Goal: Transaction & Acquisition: Purchase product/service

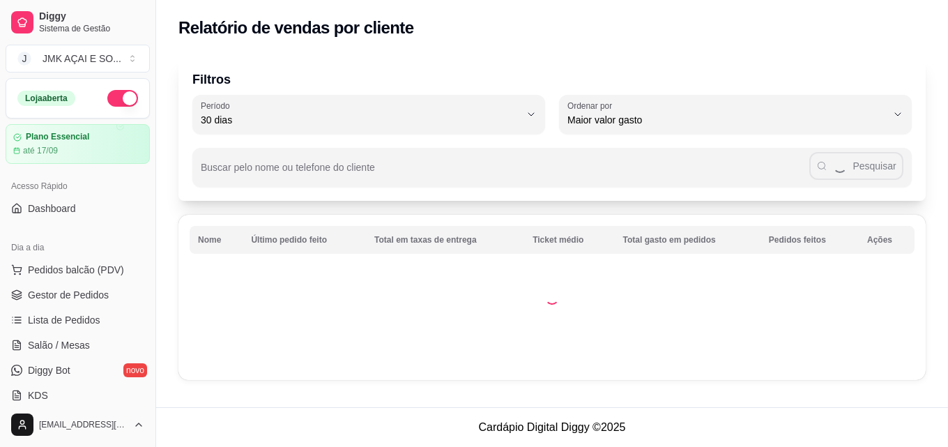
select select "30"
select select "HIGHEST_TOTAL_SPENT_WITH_ORDERS"
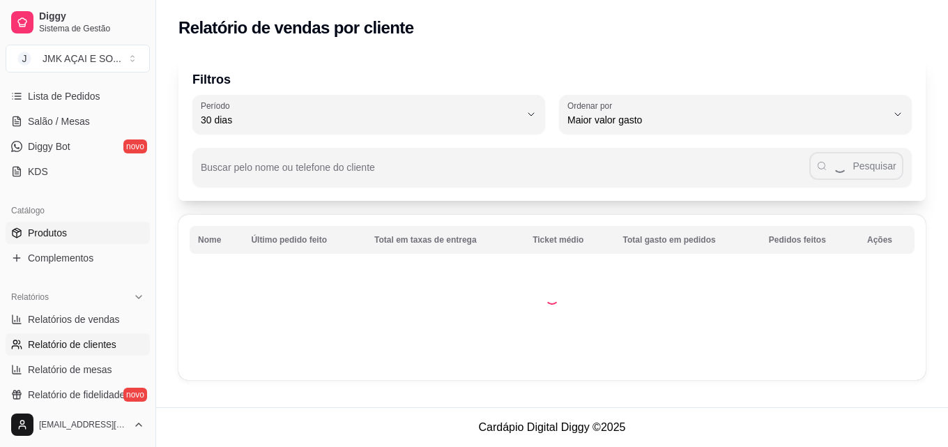
scroll to position [139, 0]
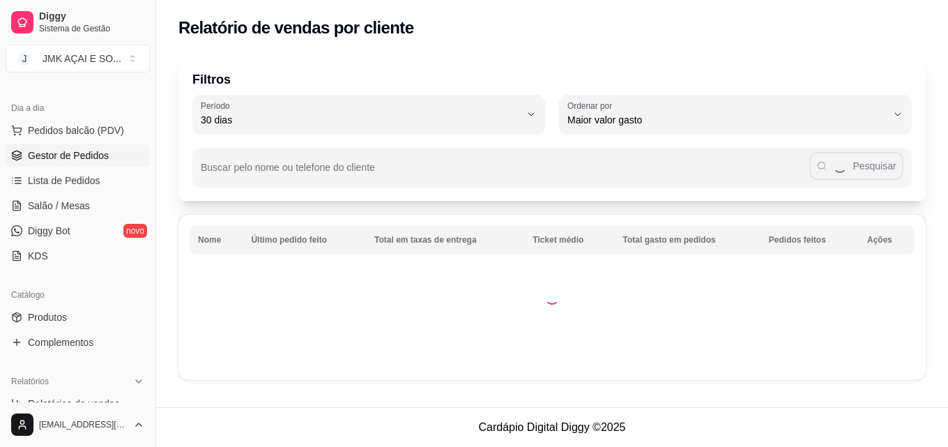
click at [72, 157] on span "Gestor de Pedidos" at bounding box center [68, 155] width 81 height 14
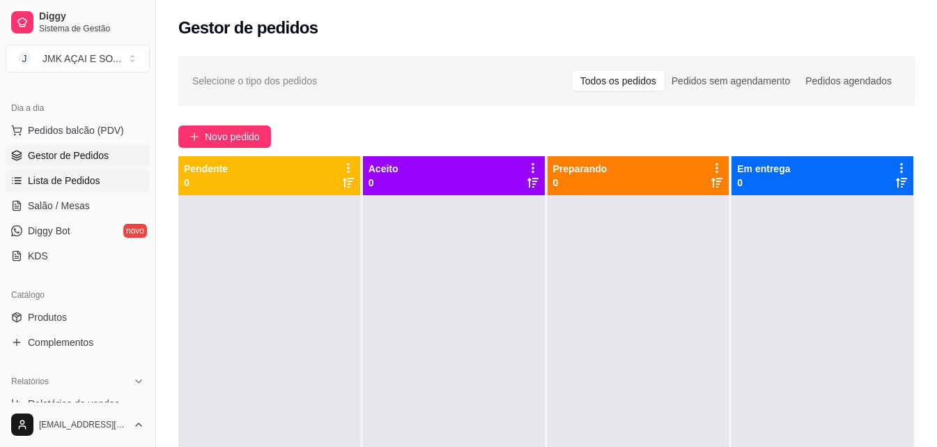
click at [58, 184] on span "Lista de Pedidos" at bounding box center [64, 181] width 72 height 14
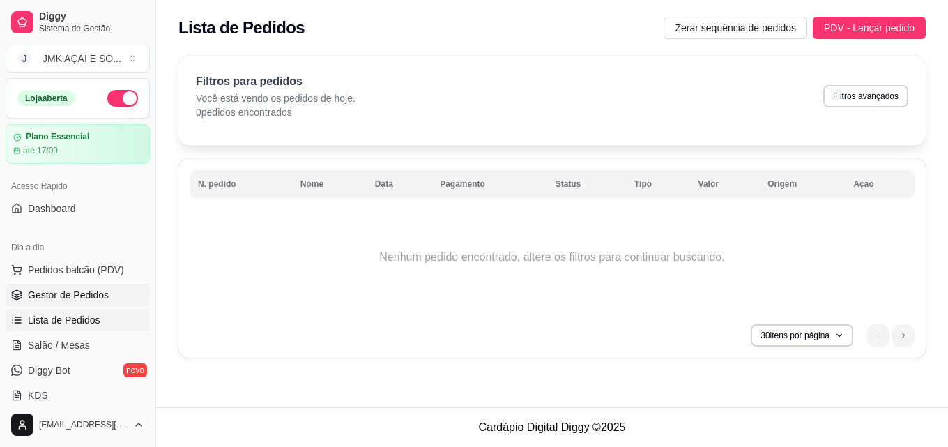
click at [98, 300] on span "Gestor de Pedidos" at bounding box center [68, 295] width 81 height 14
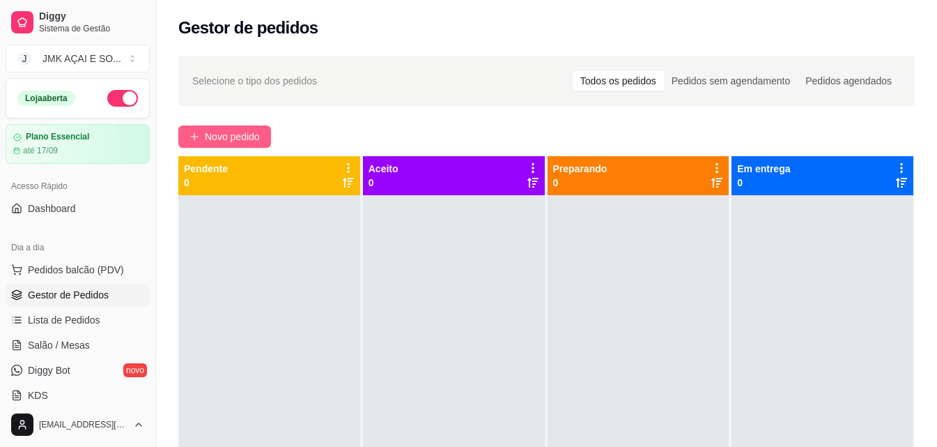
click at [215, 139] on span "Novo pedido" at bounding box center [232, 136] width 55 height 15
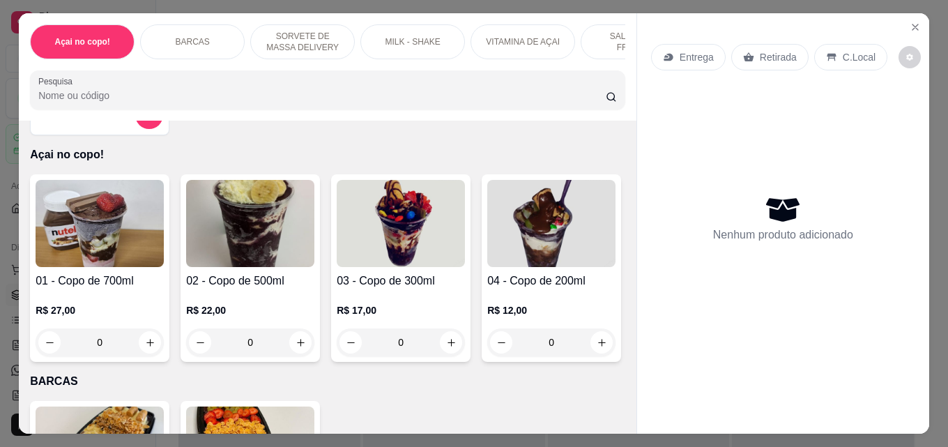
scroll to position [70, 0]
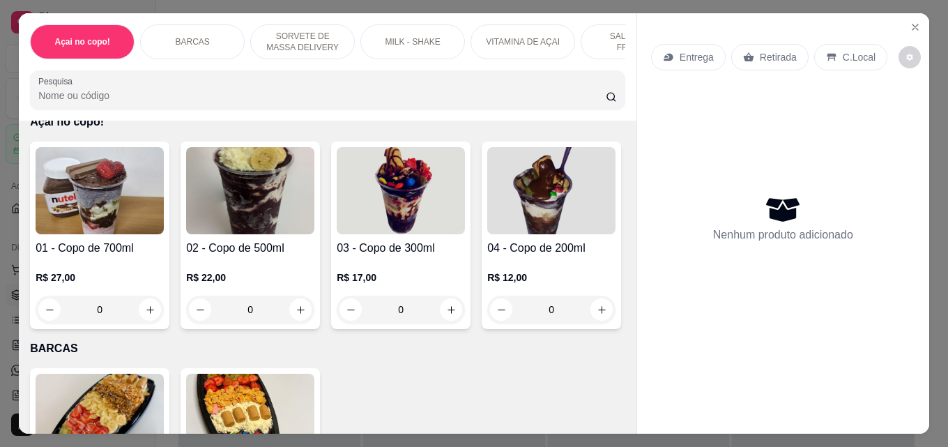
click at [450, 311] on div "0" at bounding box center [401, 309] width 128 height 28
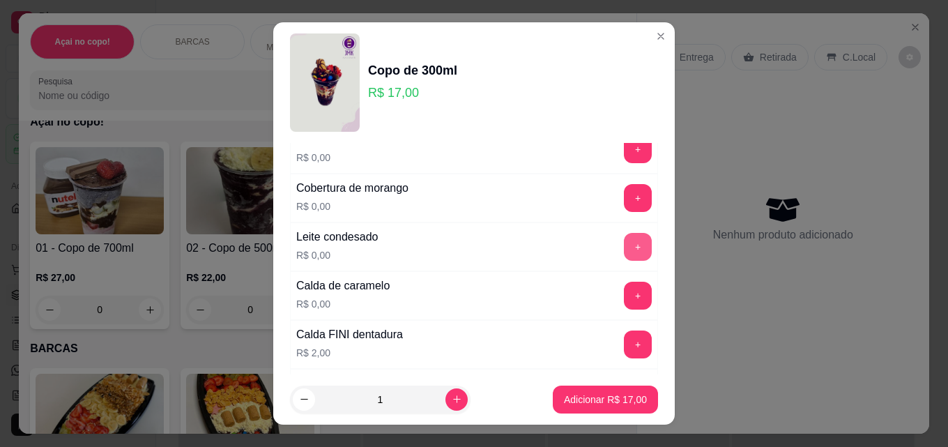
click at [624, 249] on button "+" at bounding box center [638, 247] width 28 height 28
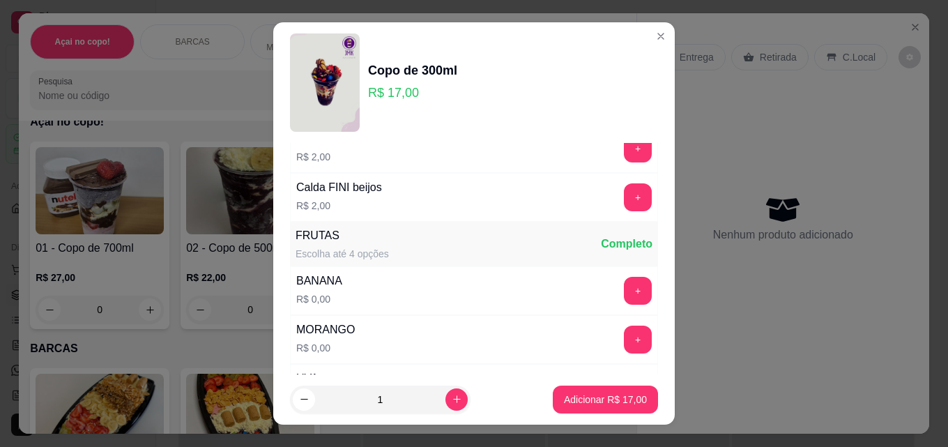
scroll to position [348, 0]
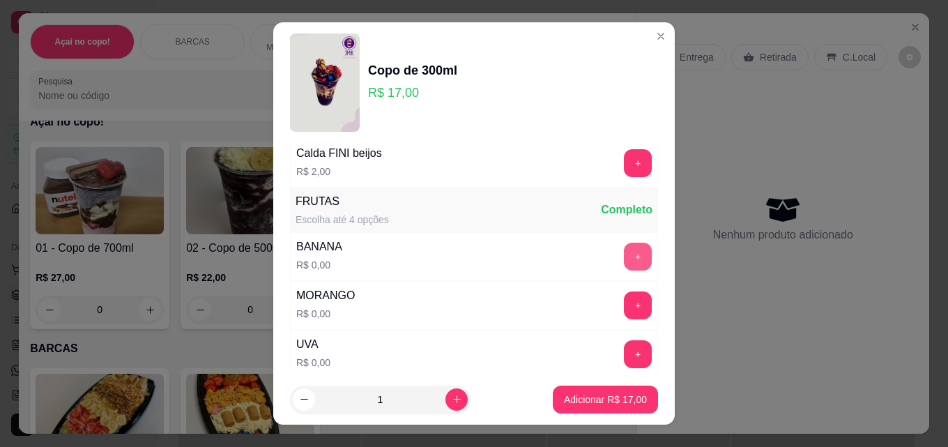
click at [624, 249] on button "+" at bounding box center [638, 257] width 28 height 28
click at [624, 306] on button "+" at bounding box center [638, 305] width 28 height 28
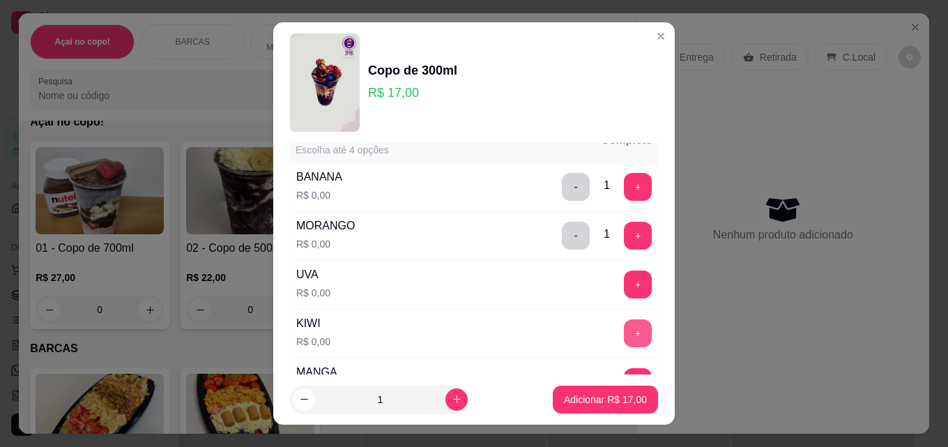
scroll to position [488, 0]
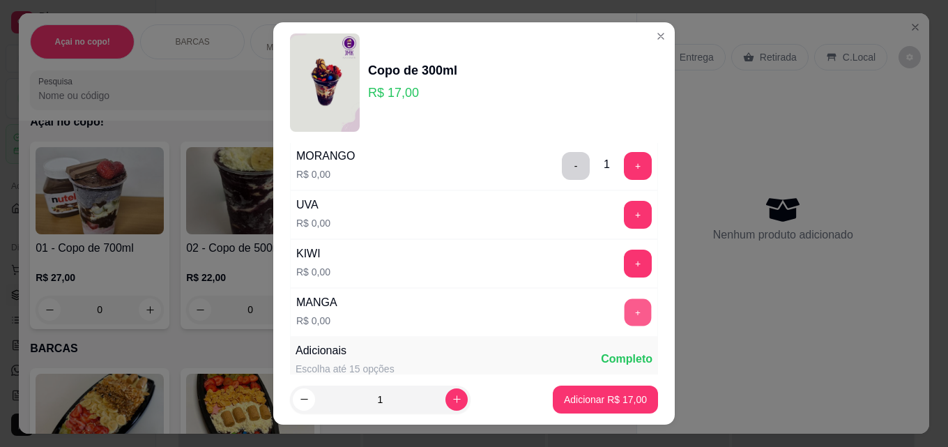
click at [624, 315] on button "+" at bounding box center [637, 312] width 27 height 27
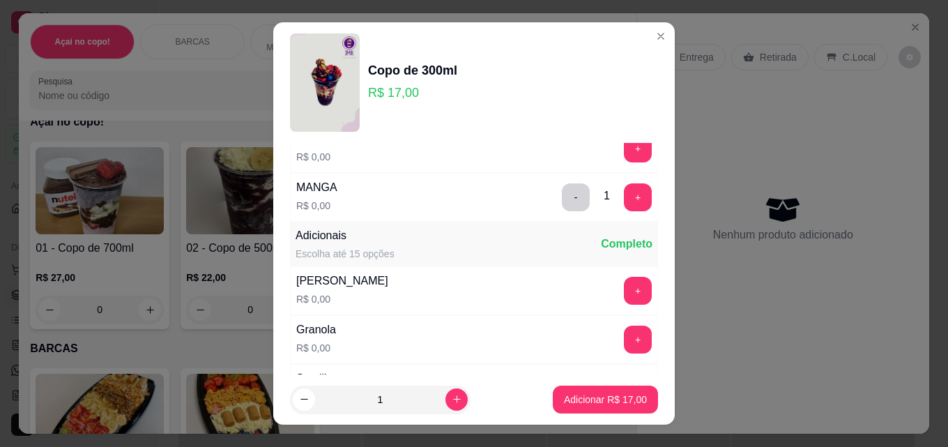
scroll to position [627, 0]
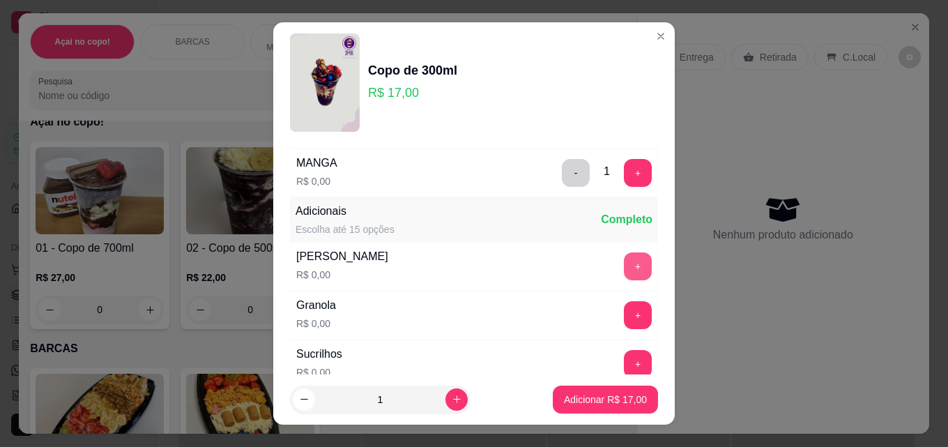
click at [624, 270] on button "+" at bounding box center [638, 266] width 28 height 28
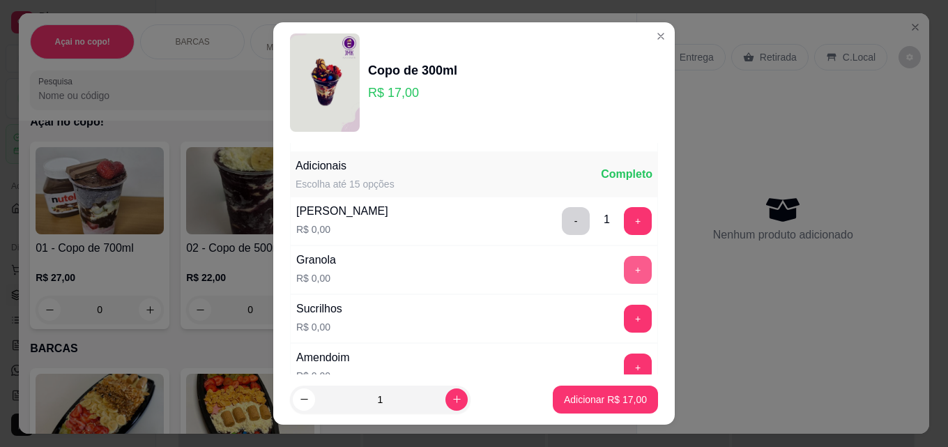
scroll to position [697, 0]
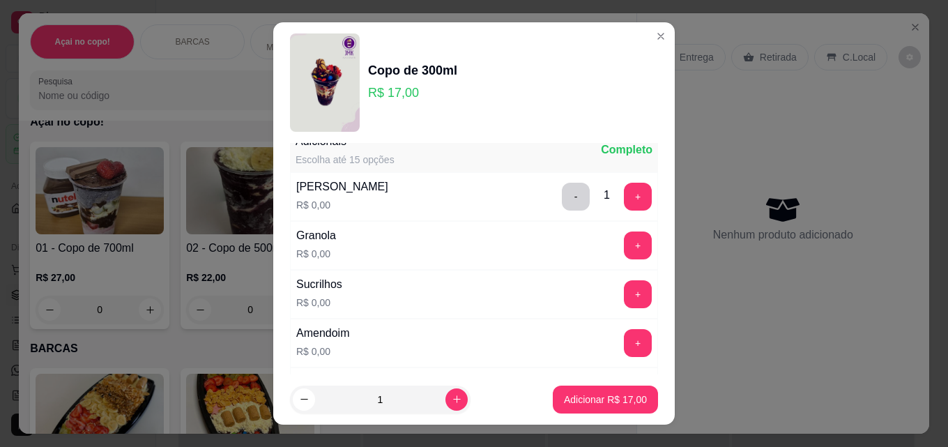
click at [612, 279] on div "Sucrilhos R$ 0,00 +" at bounding box center [474, 294] width 368 height 49
click at [624, 291] on button "+" at bounding box center [638, 294] width 28 height 28
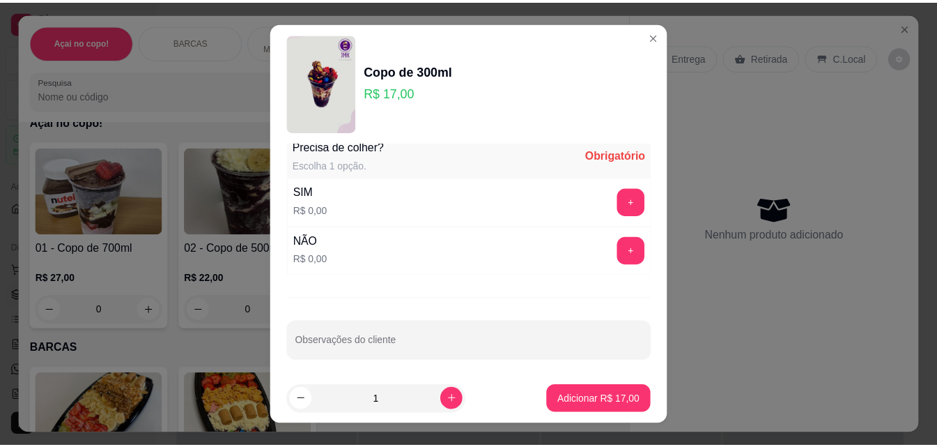
scroll to position [2392, 0]
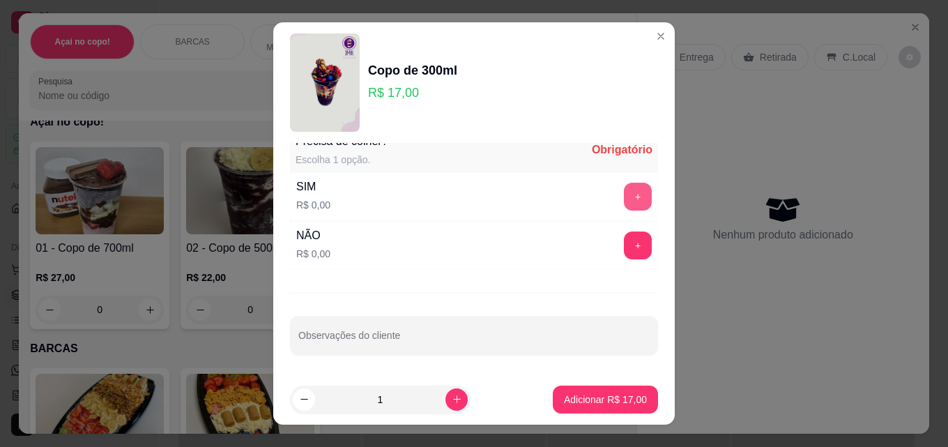
click at [624, 194] on button "+" at bounding box center [638, 197] width 28 height 28
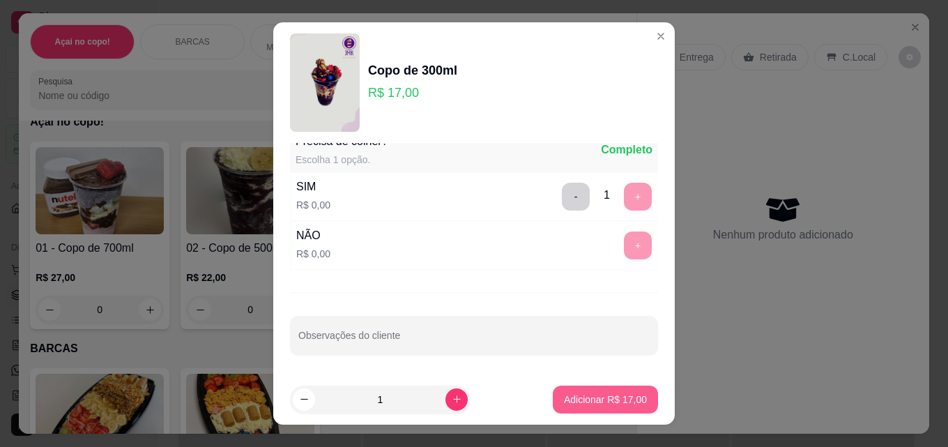
click at [593, 397] on p "Adicionar R$ 17,00" at bounding box center [605, 399] width 83 height 14
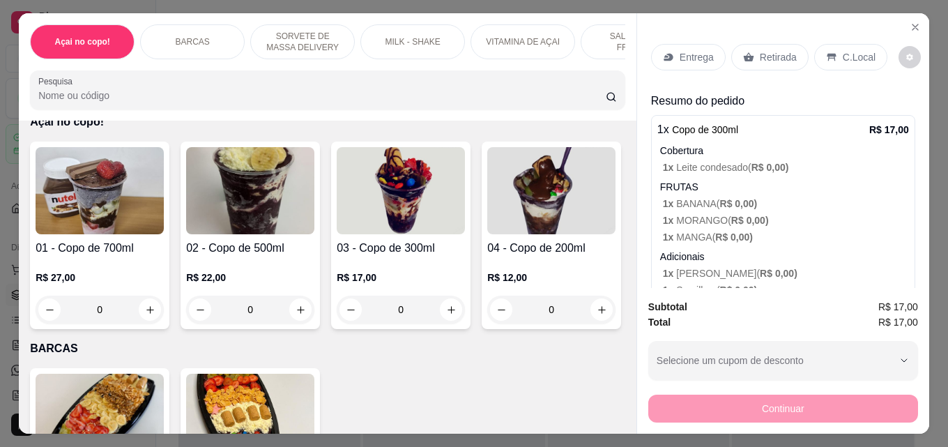
click at [760, 54] on p "Retirada" at bounding box center [778, 57] width 37 height 14
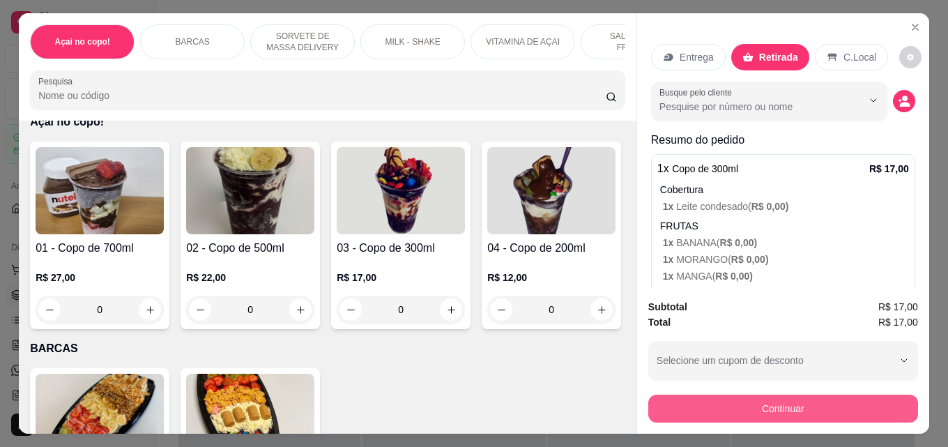
click at [719, 399] on button "Continuar" at bounding box center [783, 408] width 270 height 28
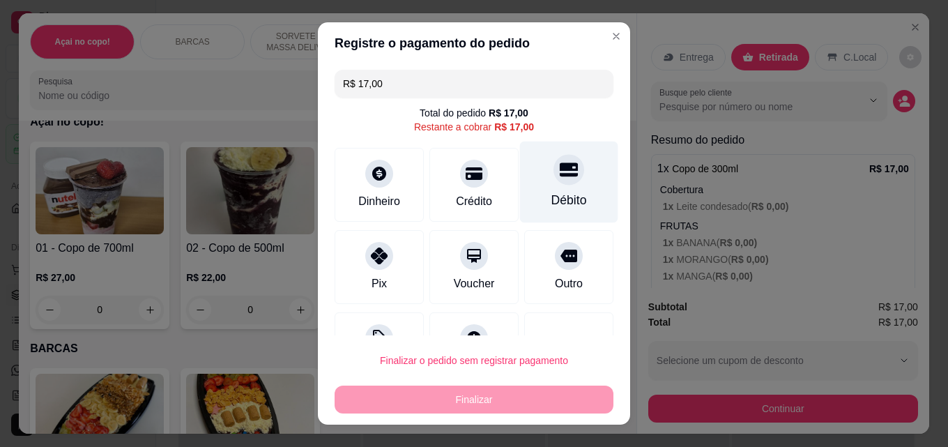
click at [551, 201] on div "Débito" at bounding box center [569, 200] width 36 height 18
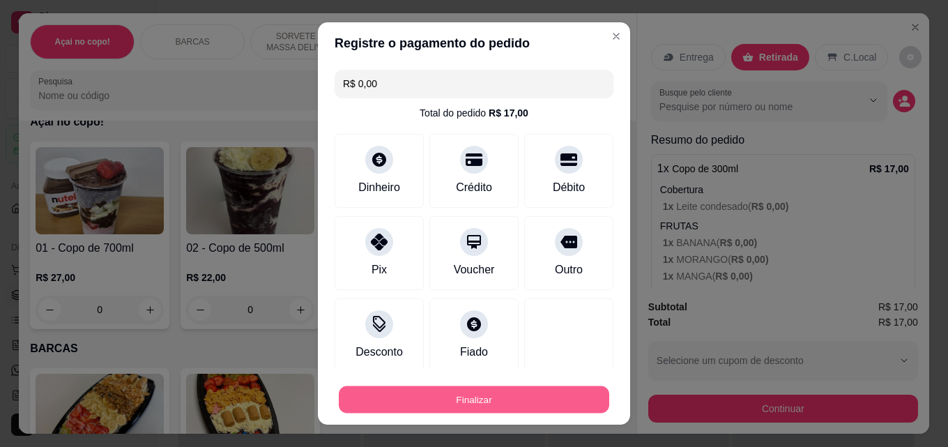
click at [484, 404] on button "Finalizar" at bounding box center [474, 399] width 270 height 27
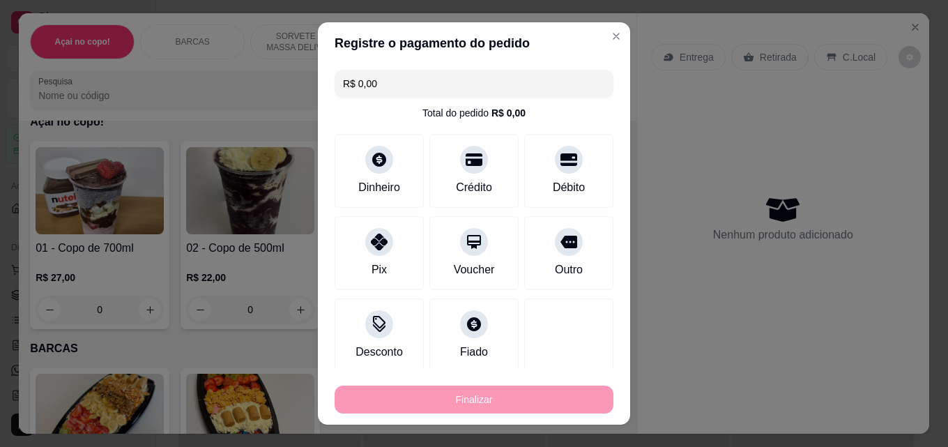
type input "-R$ 17,00"
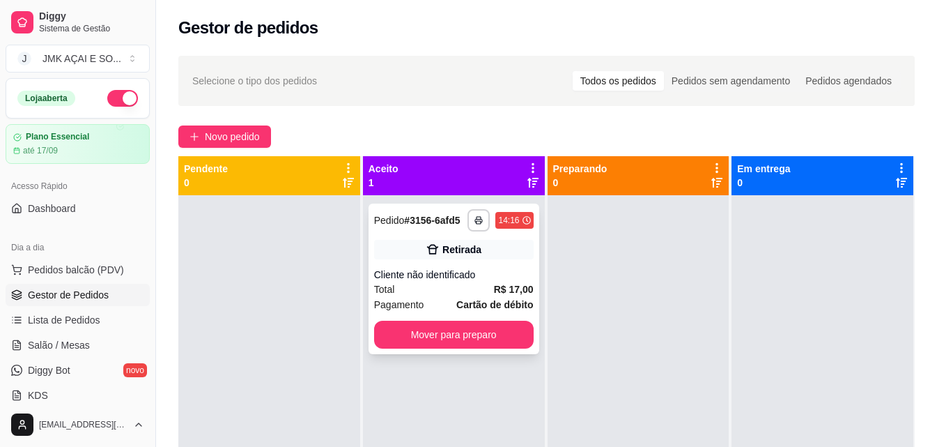
click at [490, 295] on div "Total R$ 17,00" at bounding box center [454, 289] width 160 height 15
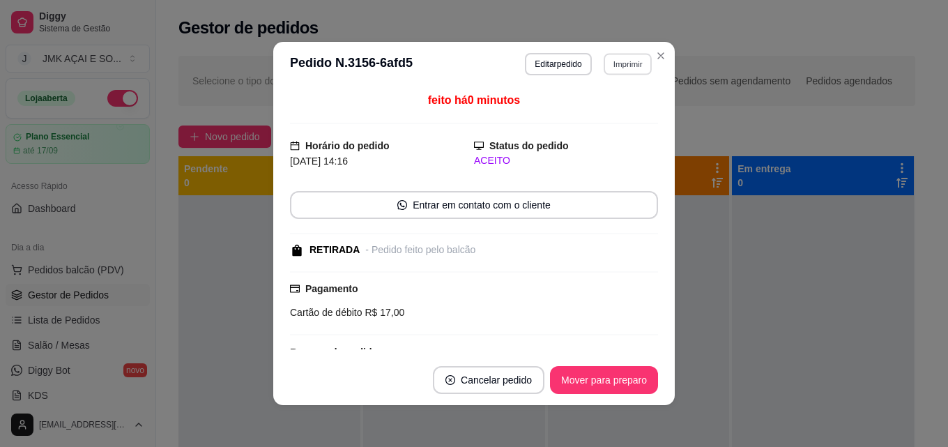
click at [621, 68] on button "Imprimir" at bounding box center [628, 64] width 48 height 22
click at [602, 113] on button "IMPRESSORA" at bounding box center [598, 113] width 98 height 22
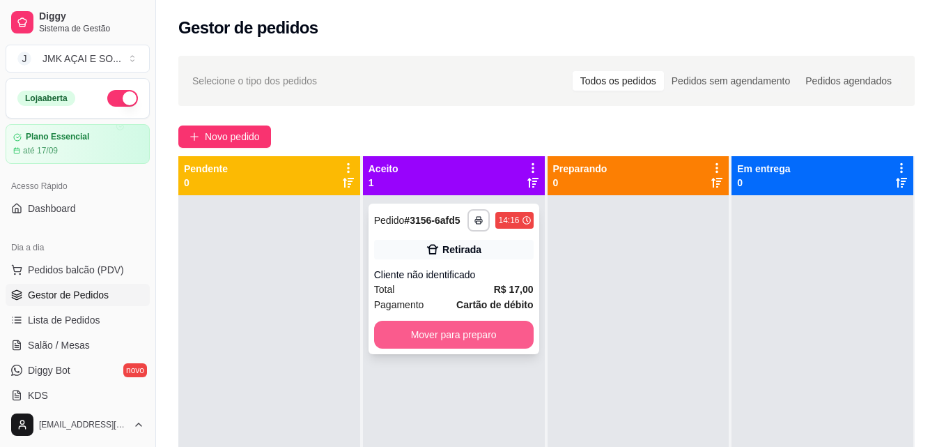
click at [452, 330] on button "Mover para preparo" at bounding box center [454, 335] width 160 height 28
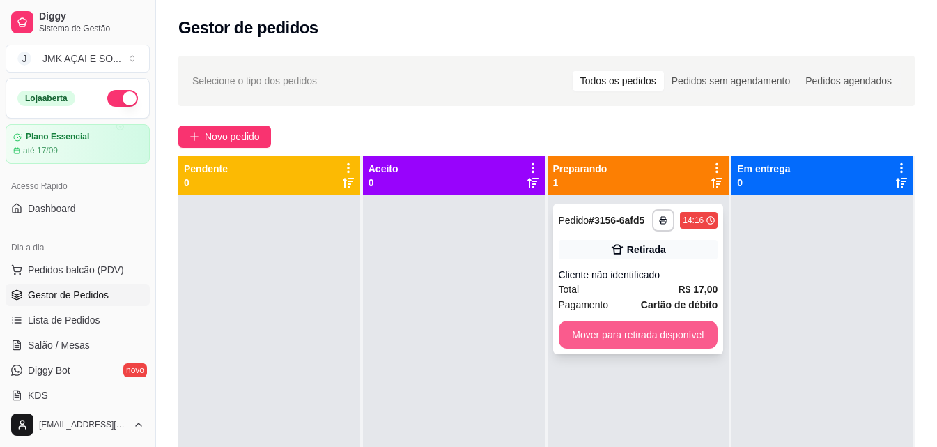
click at [632, 329] on button "Mover para retirada disponível" at bounding box center [639, 335] width 160 height 28
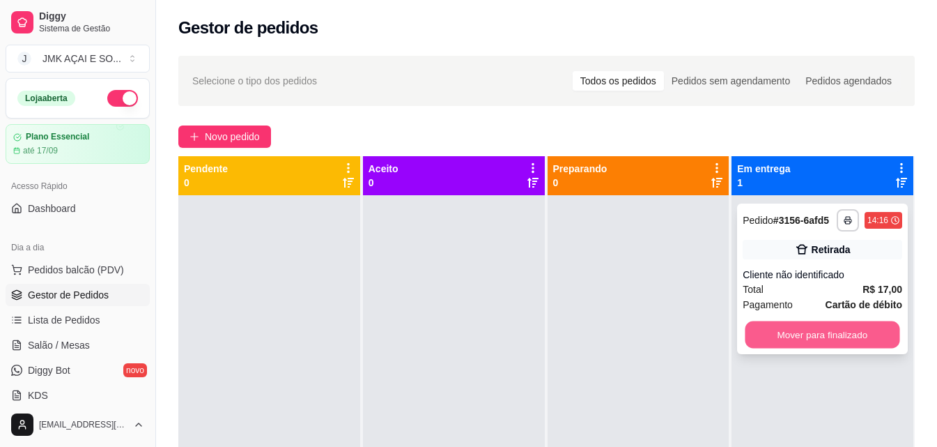
click at [785, 326] on button "Mover para finalizado" at bounding box center [823, 334] width 155 height 27
